Goal: Find contact information: Find contact information

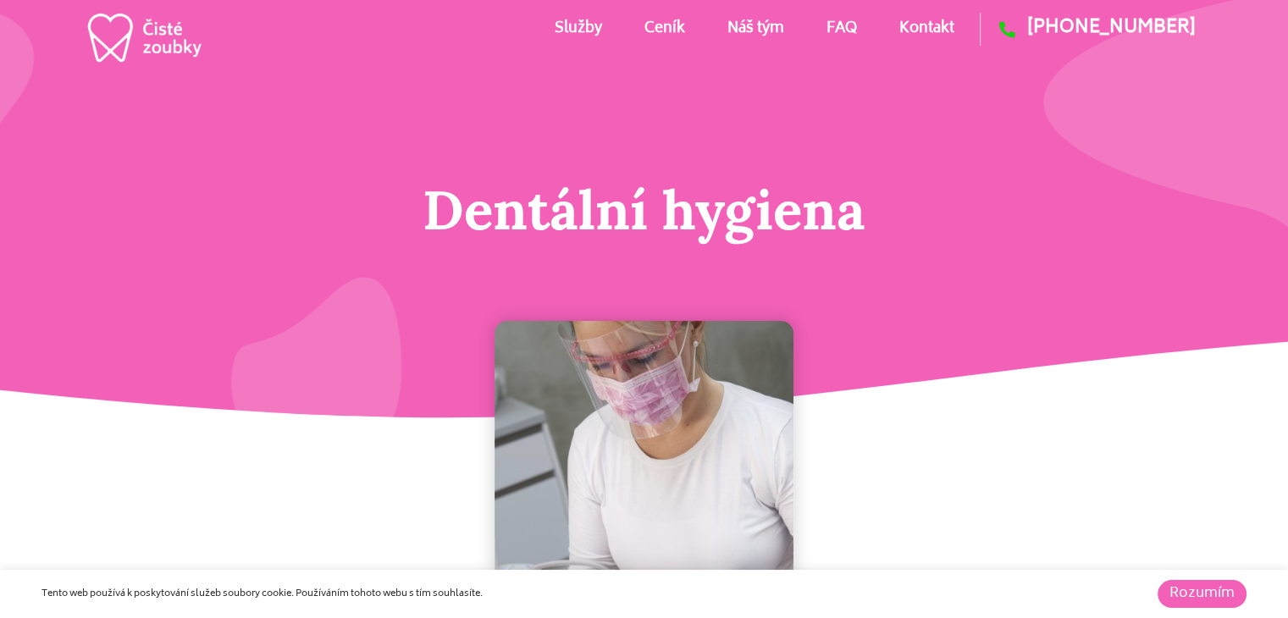
click at [766, 26] on link "Náš tým" at bounding box center [756, 29] width 57 height 76
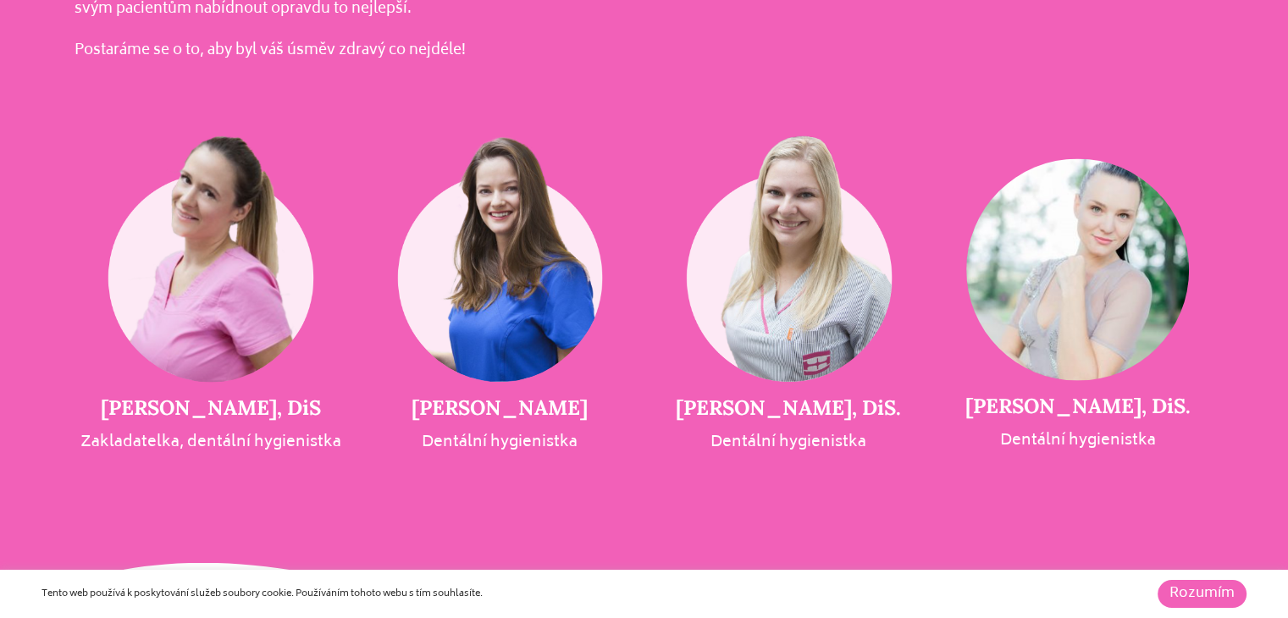
scroll to position [3642, 0]
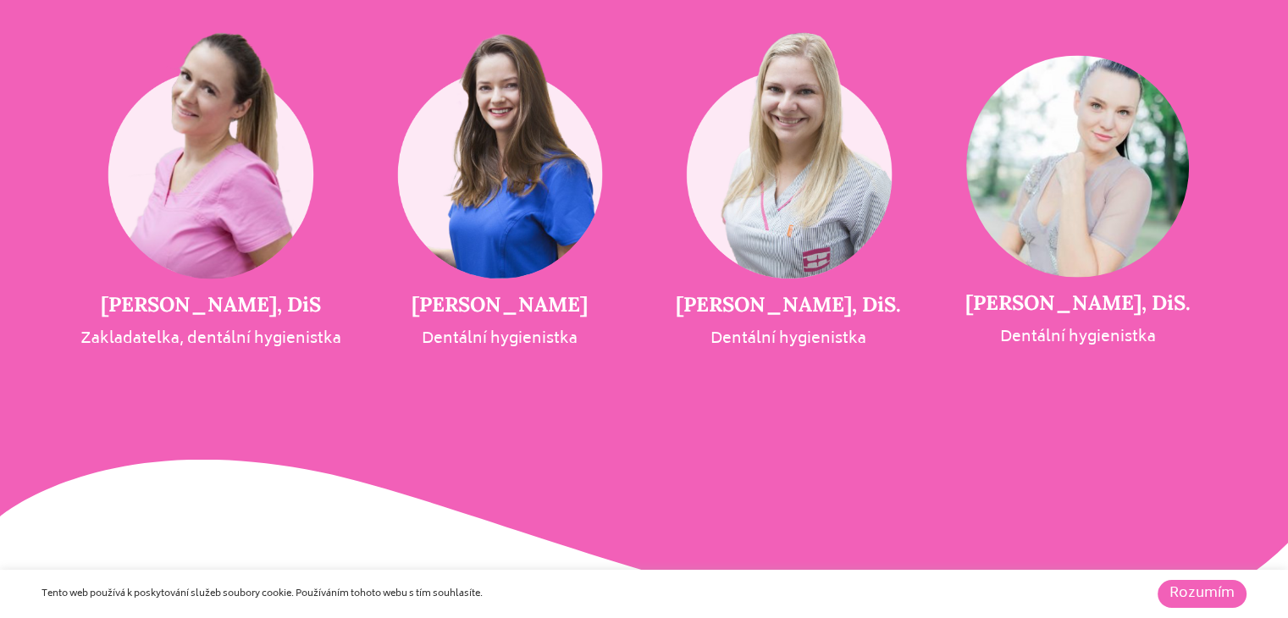
click at [1037, 309] on h5 "[PERSON_NAME], DiS." at bounding box center [1077, 303] width 289 height 25
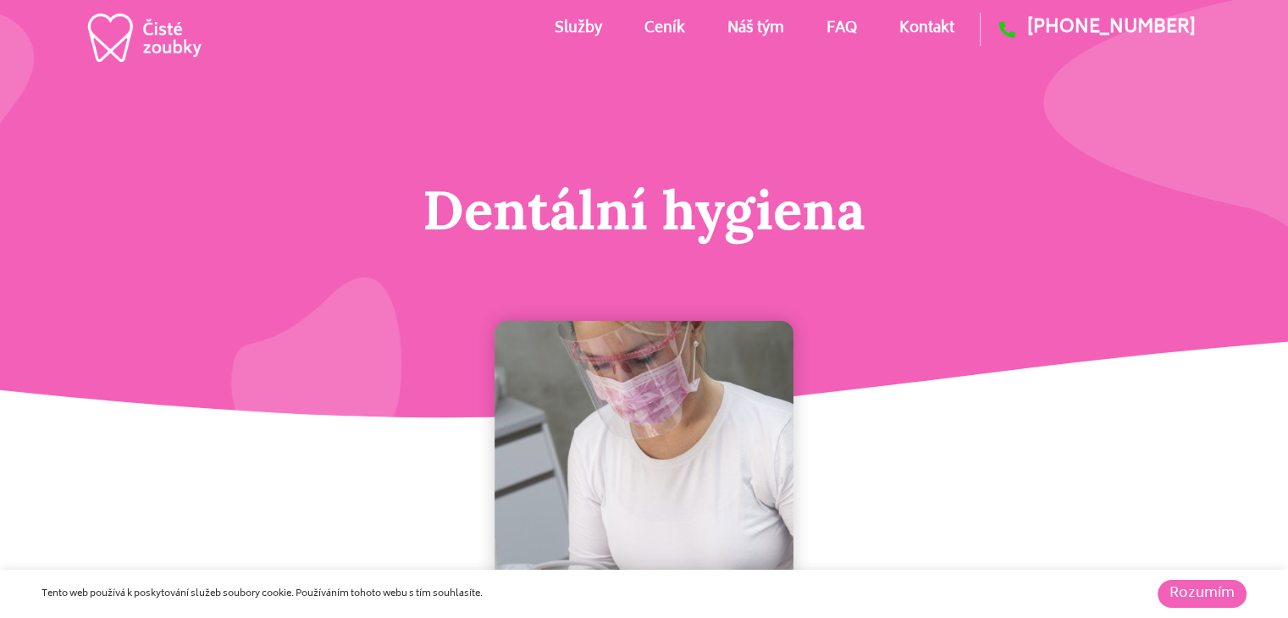
click at [923, 24] on link "Kontakt" at bounding box center [927, 29] width 55 height 76
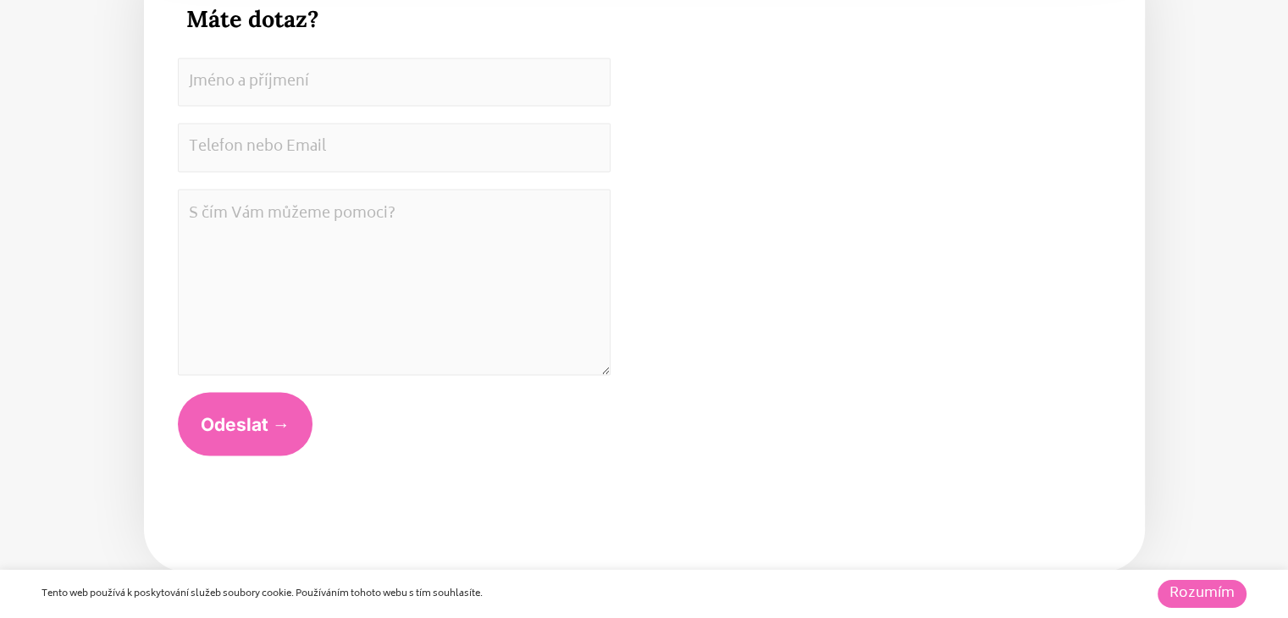
scroll to position [9228, 0]
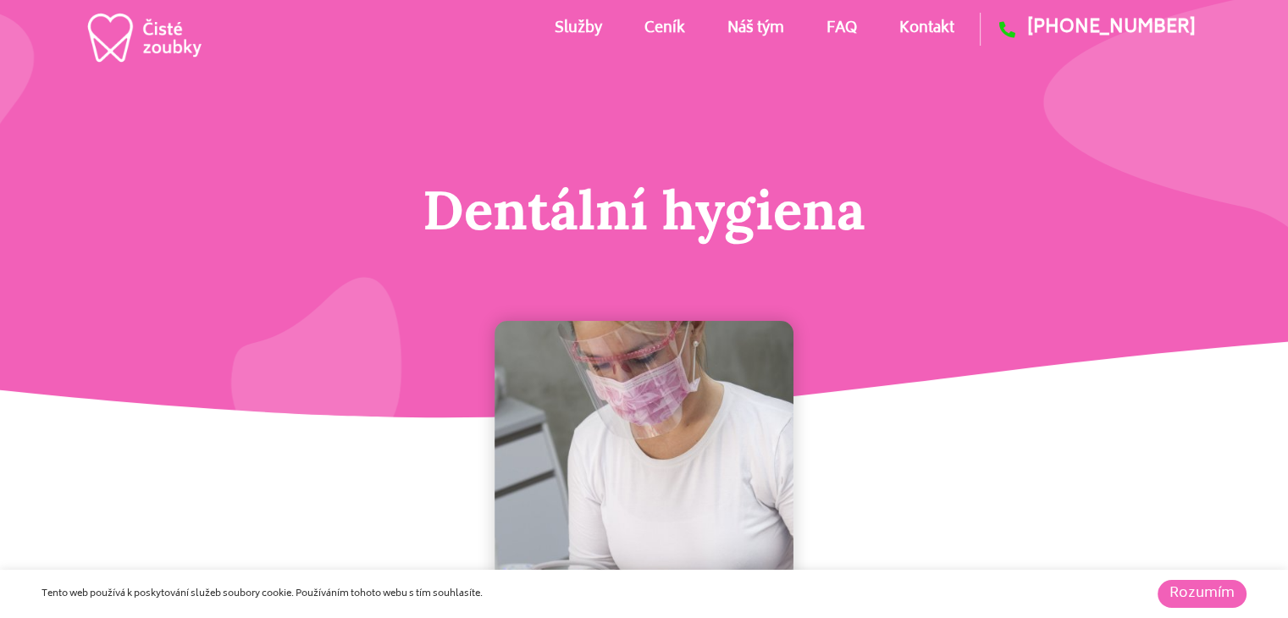
click at [925, 19] on link "Kontakt" at bounding box center [927, 29] width 55 height 76
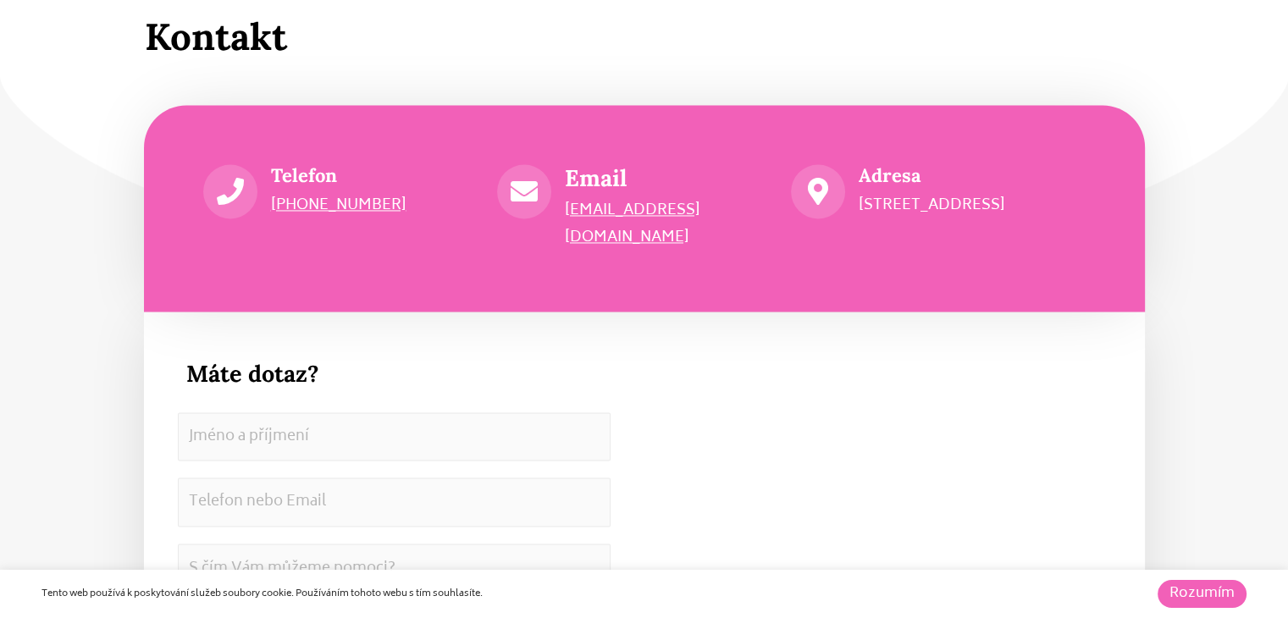
scroll to position [9143, 0]
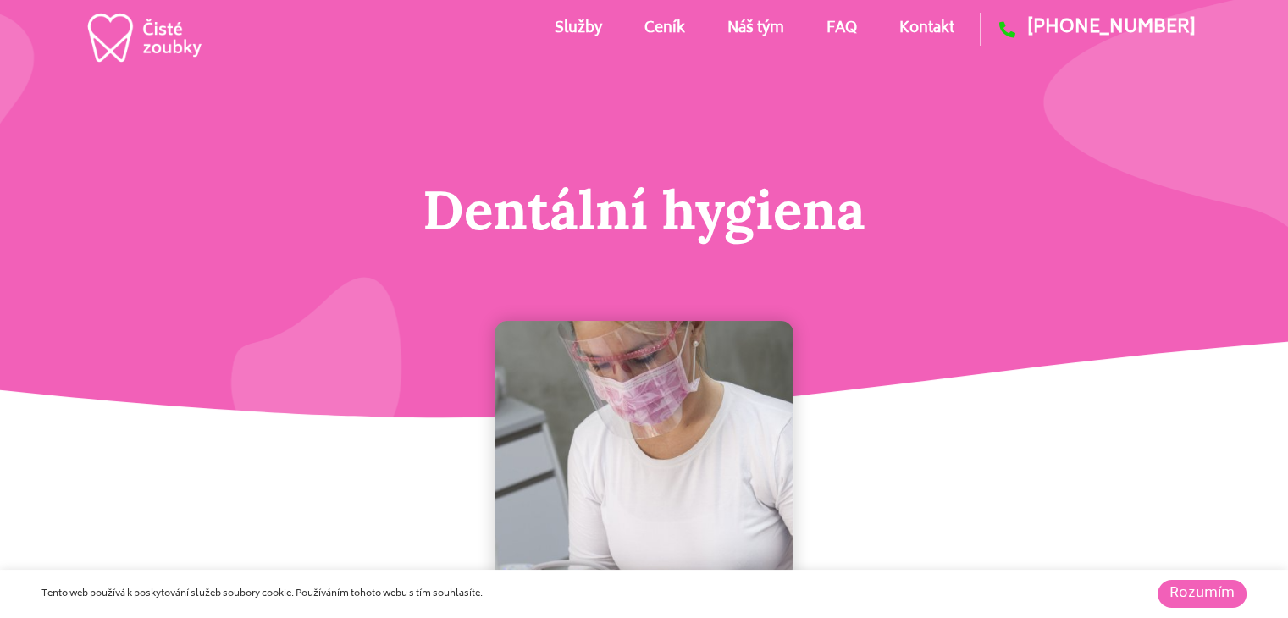
click at [742, 30] on link "Náš tým" at bounding box center [756, 29] width 57 height 76
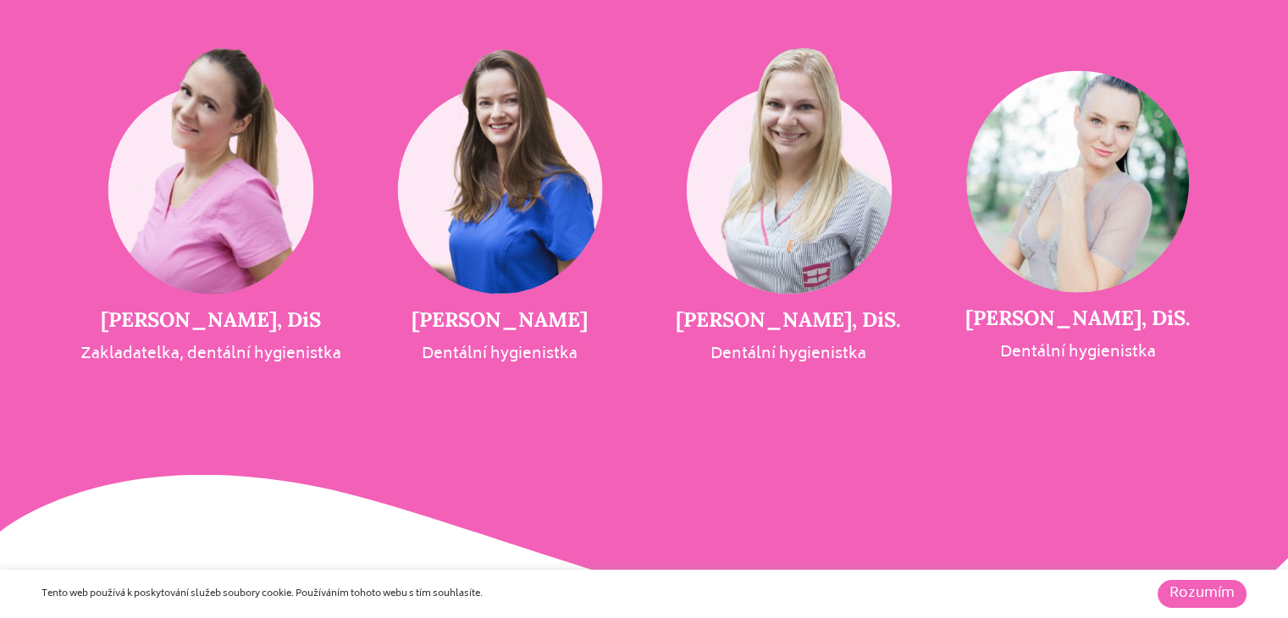
scroll to position [3642, 0]
